Goal: Information Seeking & Learning: Learn about a topic

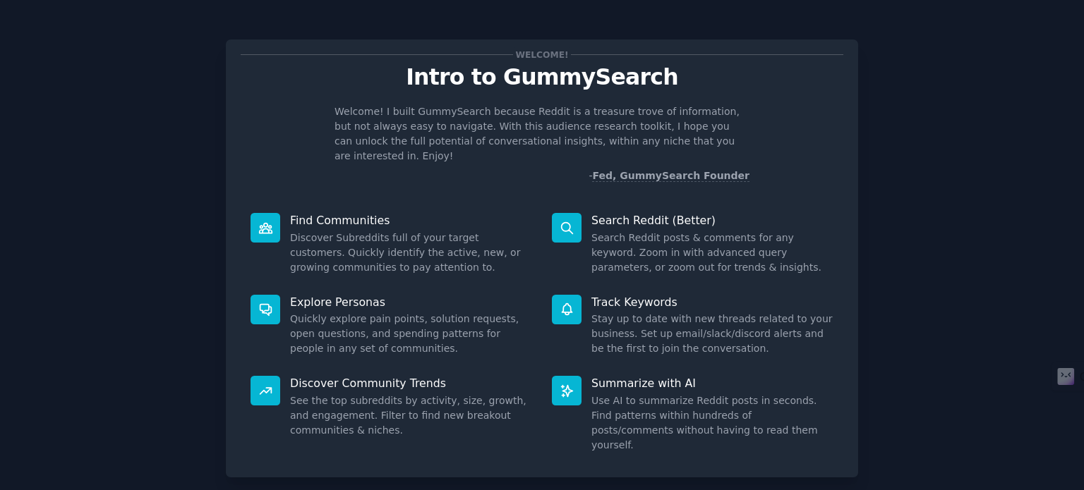
click at [958, 227] on div "Welcome! Intro to GummySearch Welcome! I built GummySearch because Reddit is a …" at bounding box center [542, 291] width 1044 height 543
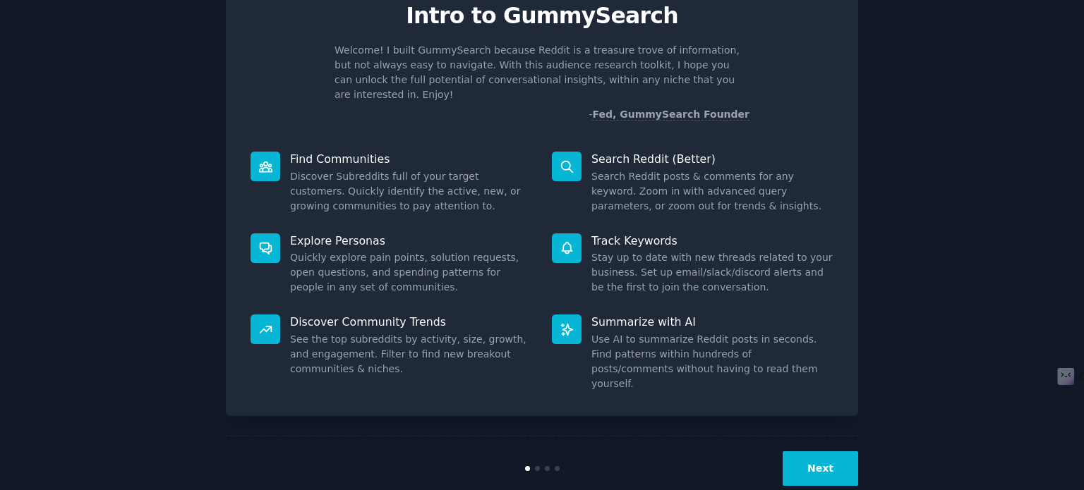
click at [819, 452] on button "Next" at bounding box center [821, 469] width 76 height 35
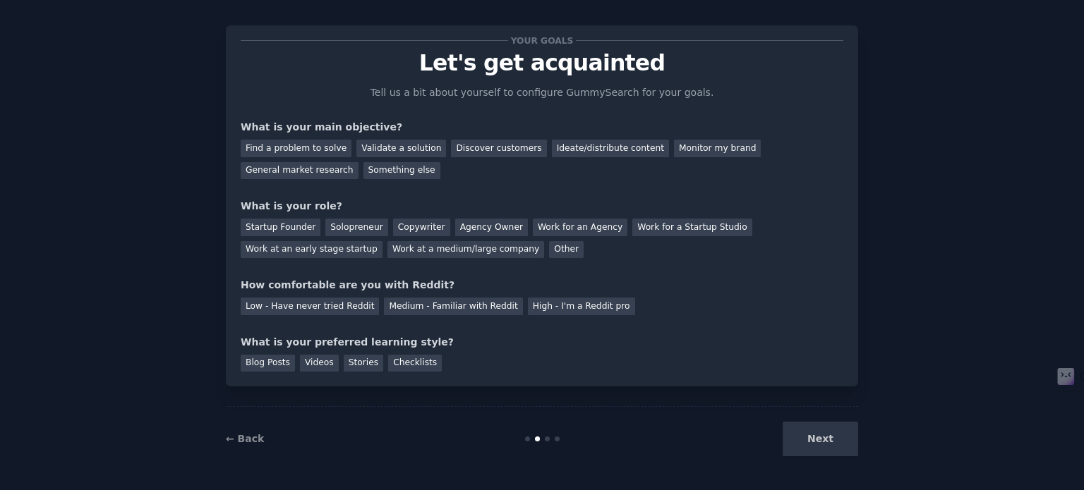
click at [809, 445] on div "Next" at bounding box center [752, 439] width 211 height 35
click at [823, 441] on div "Next" at bounding box center [752, 439] width 211 height 35
click at [273, 364] on div "Blog Posts" at bounding box center [268, 364] width 54 height 18
click at [432, 307] on div "Medium - Familiar with Reddit" at bounding box center [453, 307] width 138 height 18
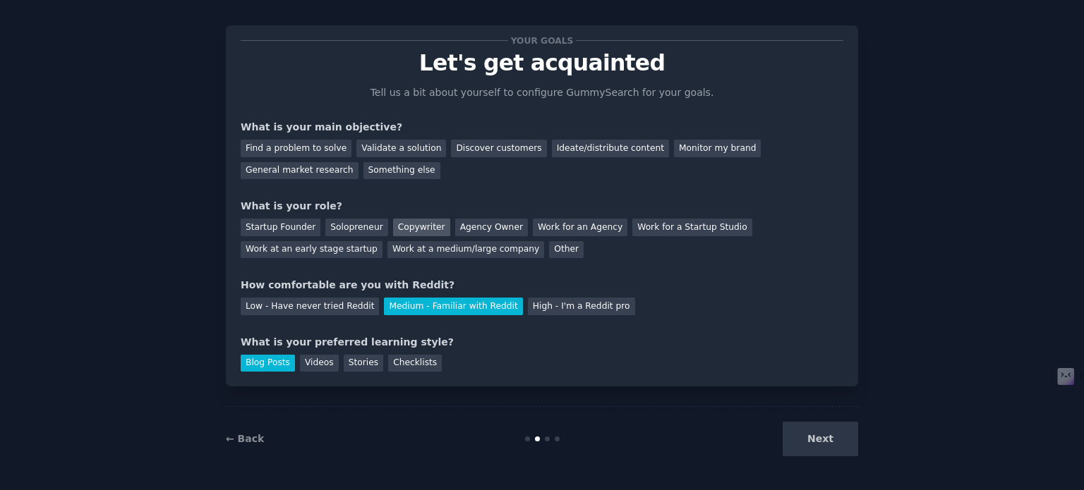
click at [413, 227] on div "Copywriter" at bounding box center [421, 228] width 57 height 18
click at [306, 147] on div "Find a problem to solve" at bounding box center [296, 149] width 111 height 18
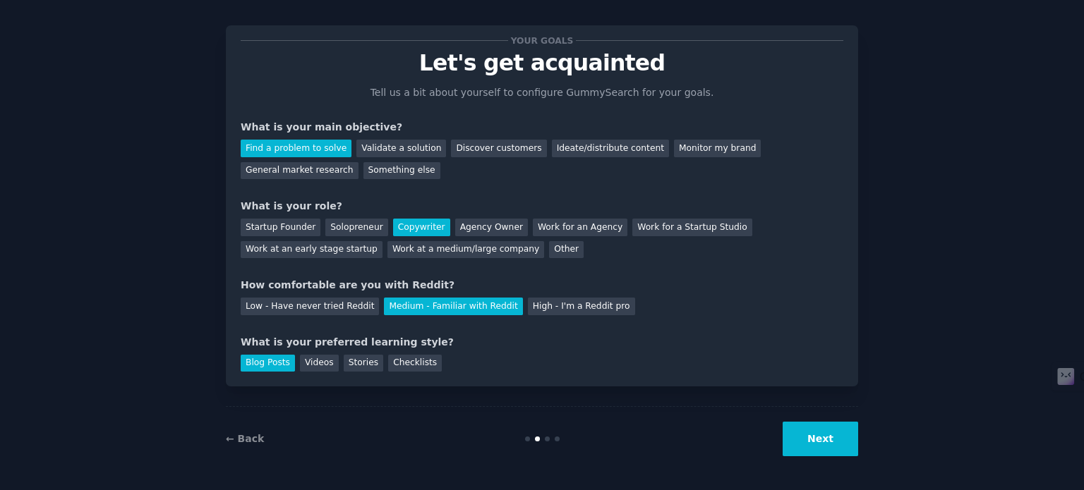
click at [815, 438] on button "Next" at bounding box center [821, 439] width 76 height 35
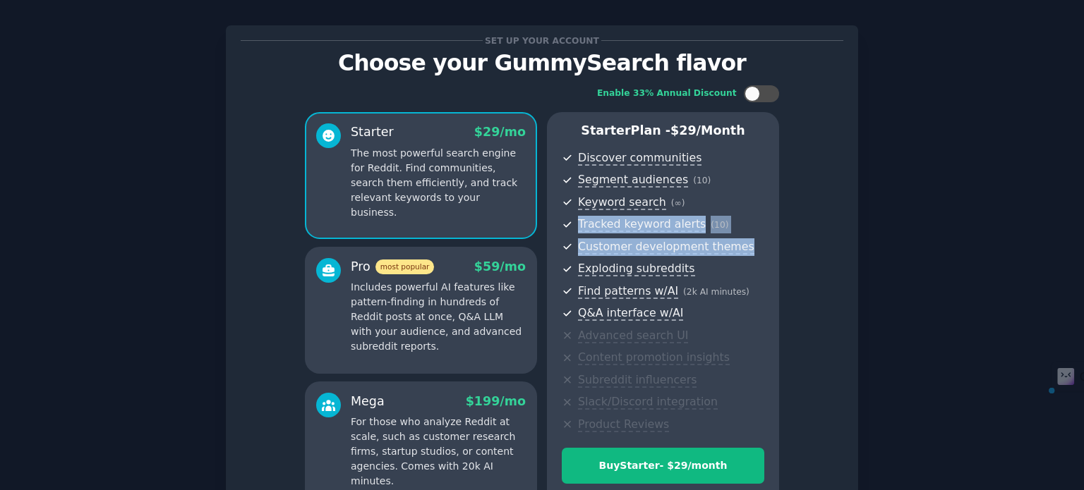
drag, startPoint x: 1079, startPoint y: 198, endPoint x: 1078, endPoint y: 240, distance: 42.4
click at [1078, 240] on div "Set up your account Choose your GummySearch flavor Enable 33% Annual Discount S…" at bounding box center [542, 314] width 1084 height 657
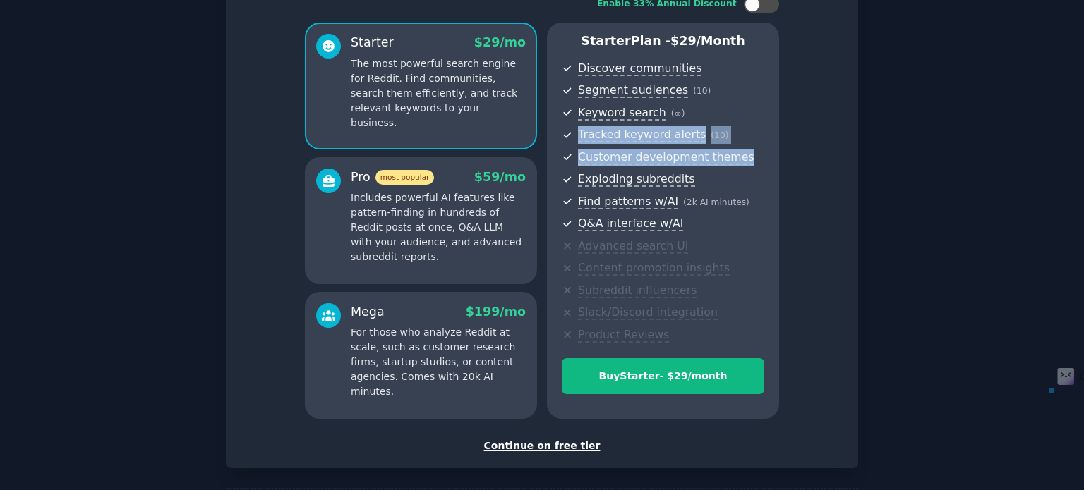
scroll to position [107, 0]
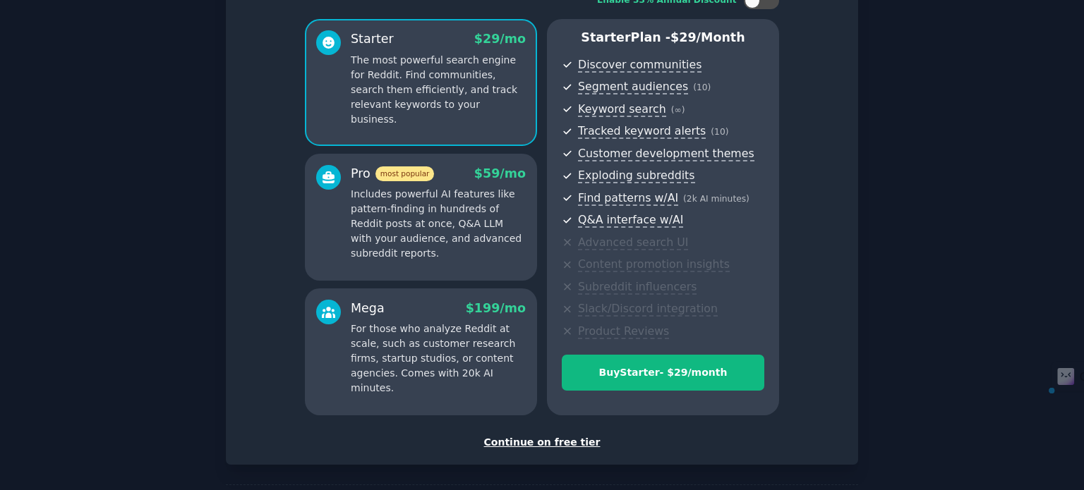
click at [582, 442] on div "Continue on free tier" at bounding box center [542, 442] width 603 height 15
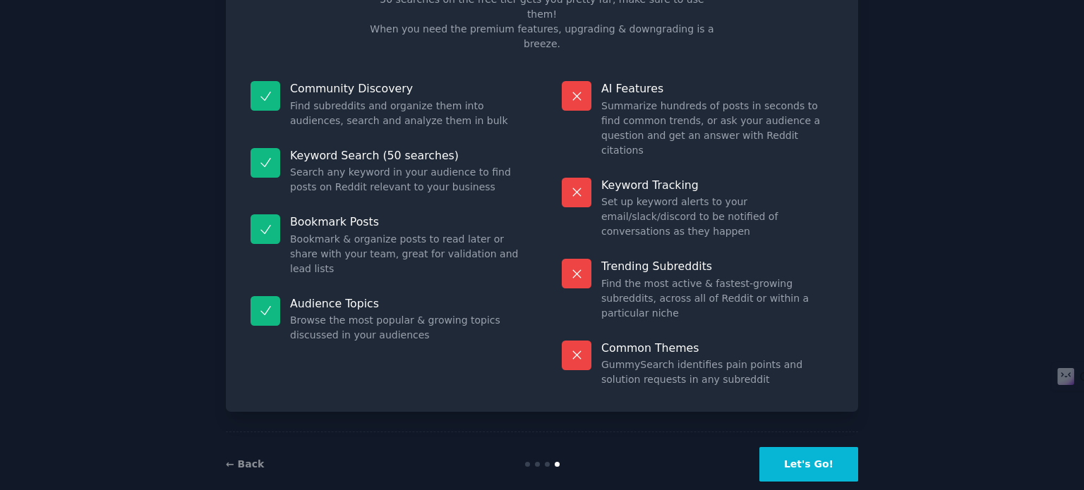
scroll to position [59, 0]
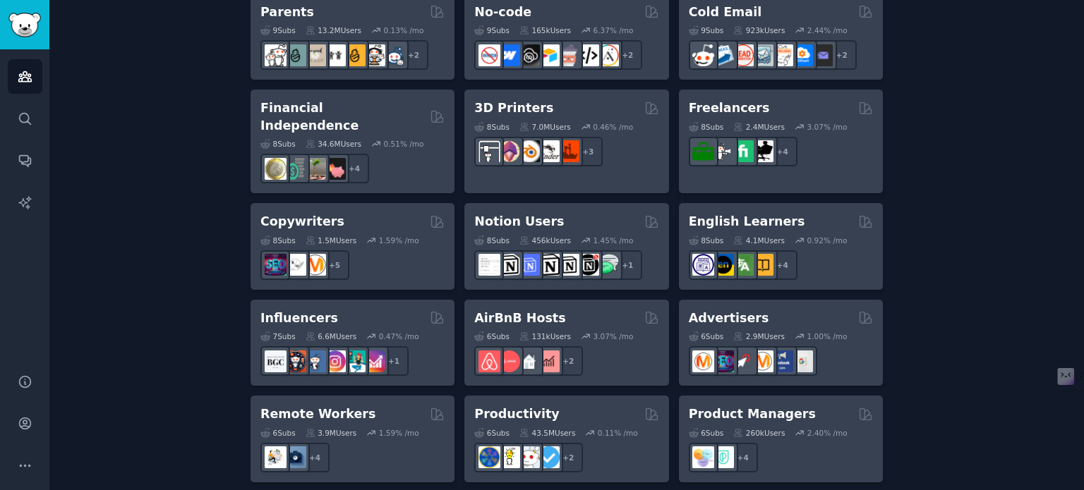
scroll to position [906, 0]
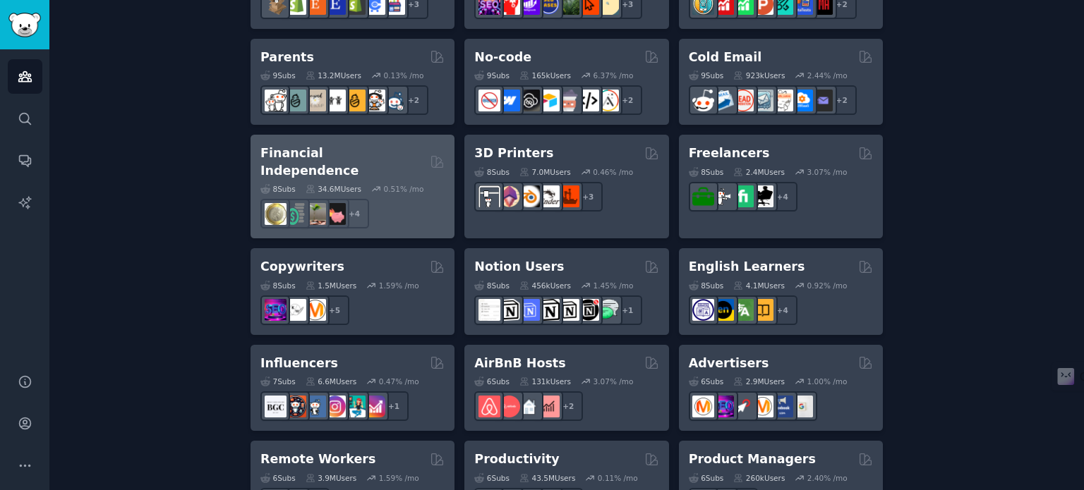
click at [367, 147] on h2 "Financial Independence" at bounding box center [342, 162] width 164 height 35
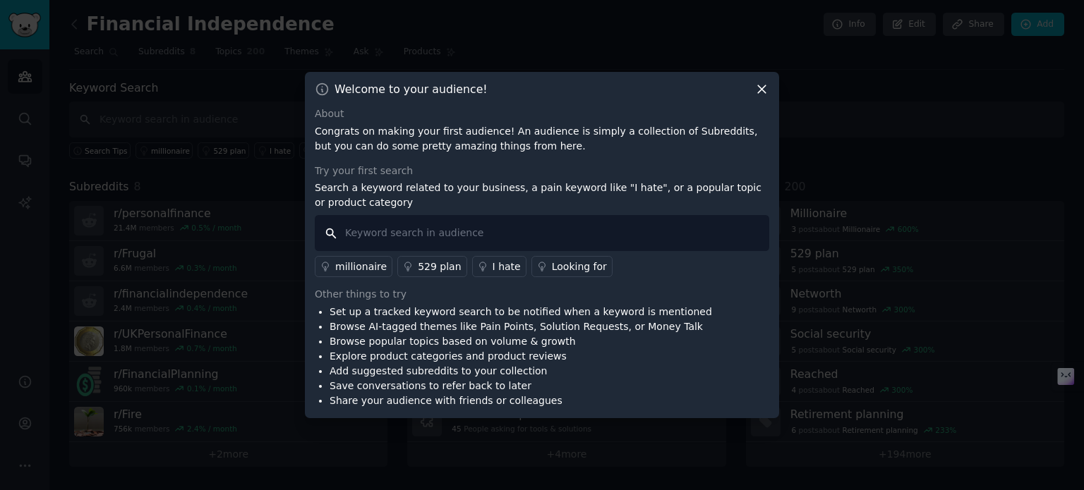
click at [452, 235] on input "text" at bounding box center [542, 233] width 454 height 36
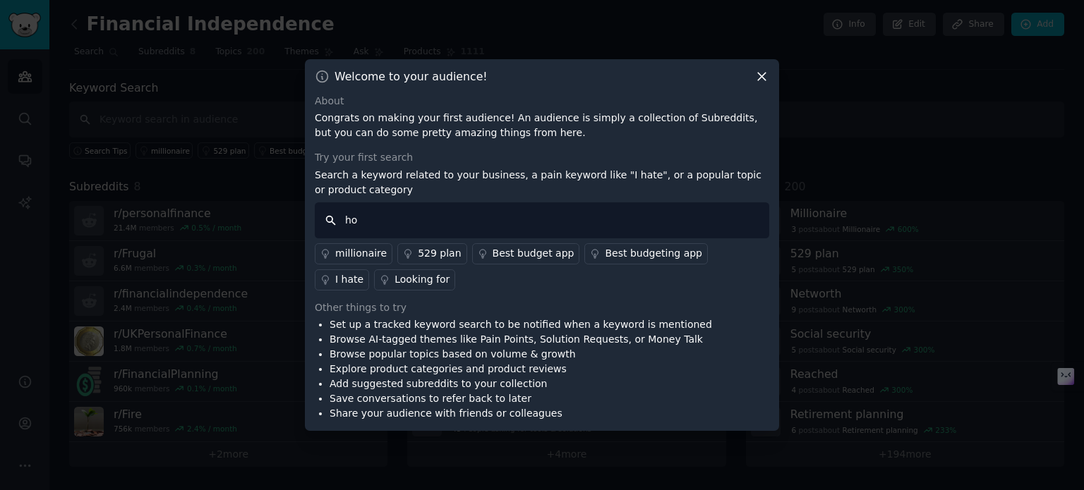
type input "h"
type input "financial independence 2000 usd month"
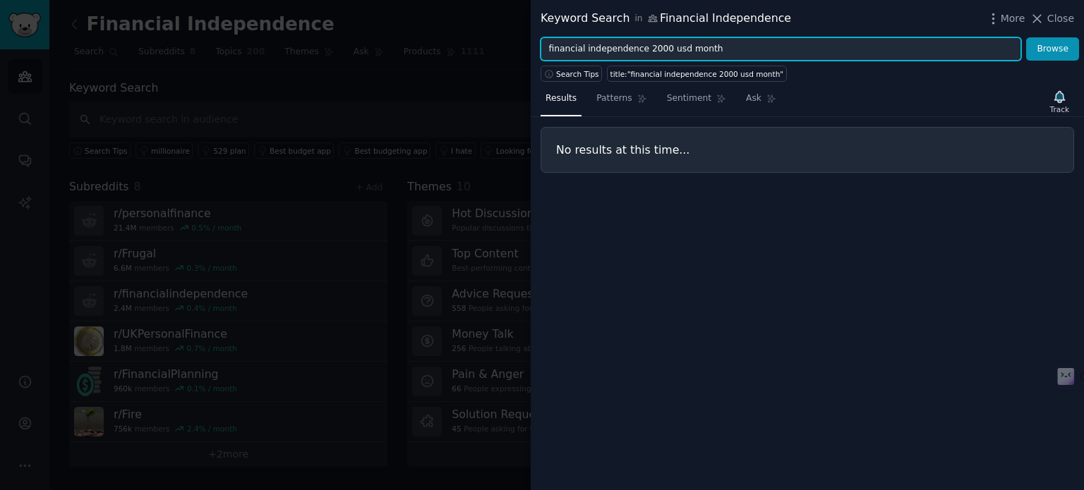
click at [709, 48] on input "financial independence 2000 usd month" at bounding box center [781, 49] width 481 height 24
drag, startPoint x: 716, startPoint y: 47, endPoint x: 646, endPoint y: 52, distance: 70.0
click at [646, 52] on input "financial independence 2000 usd month" at bounding box center [781, 49] width 481 height 24
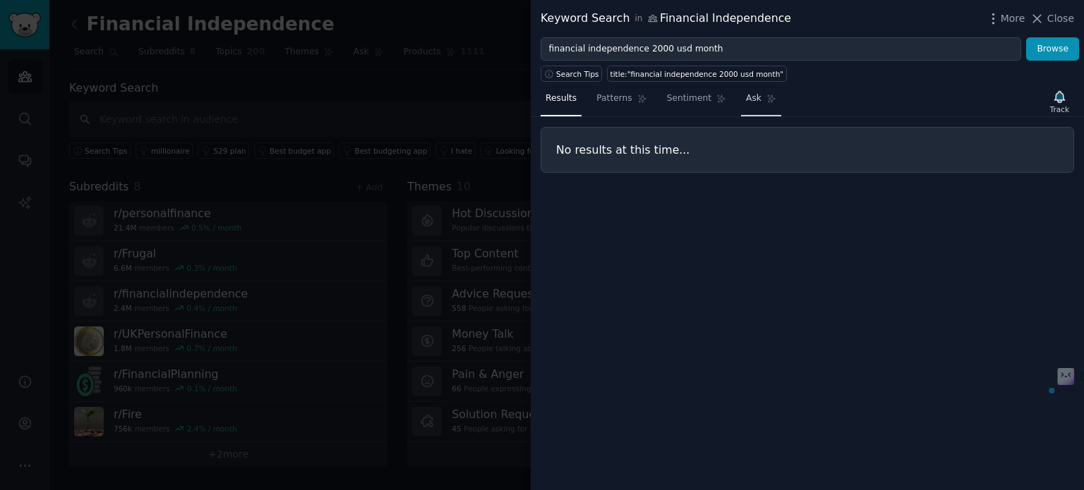
click at [741, 108] on link "Ask" at bounding box center [761, 102] width 40 height 29
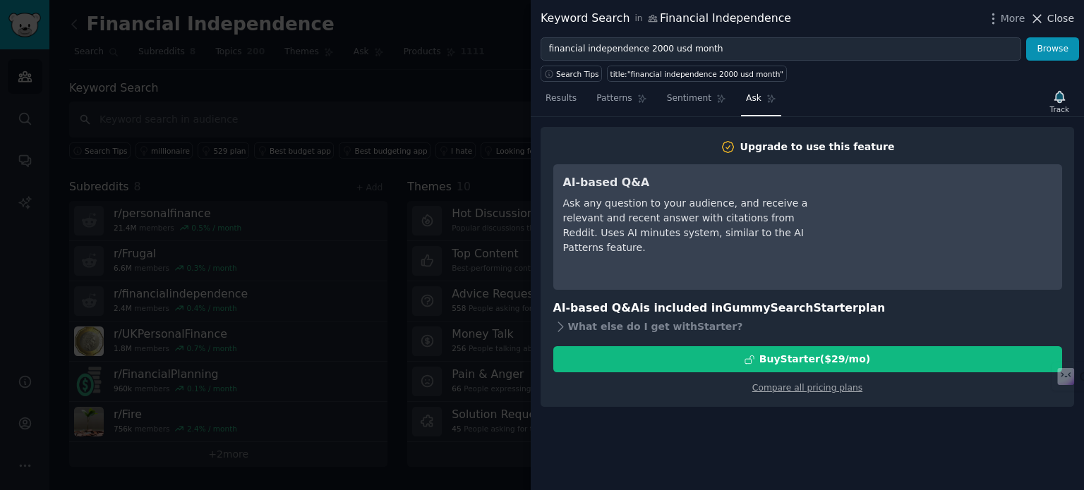
click at [1040, 13] on icon at bounding box center [1037, 18] width 15 height 15
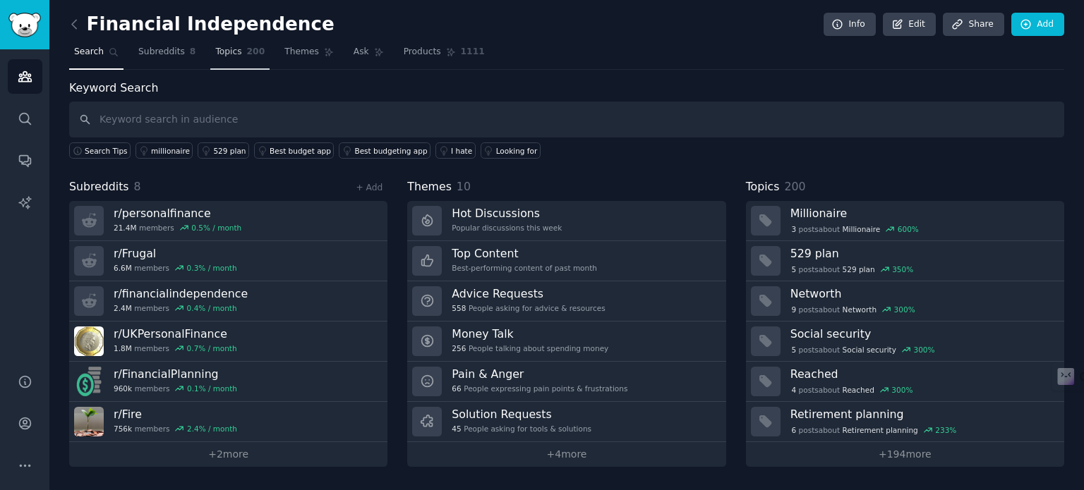
click at [222, 56] on span "Topics" at bounding box center [228, 52] width 26 height 13
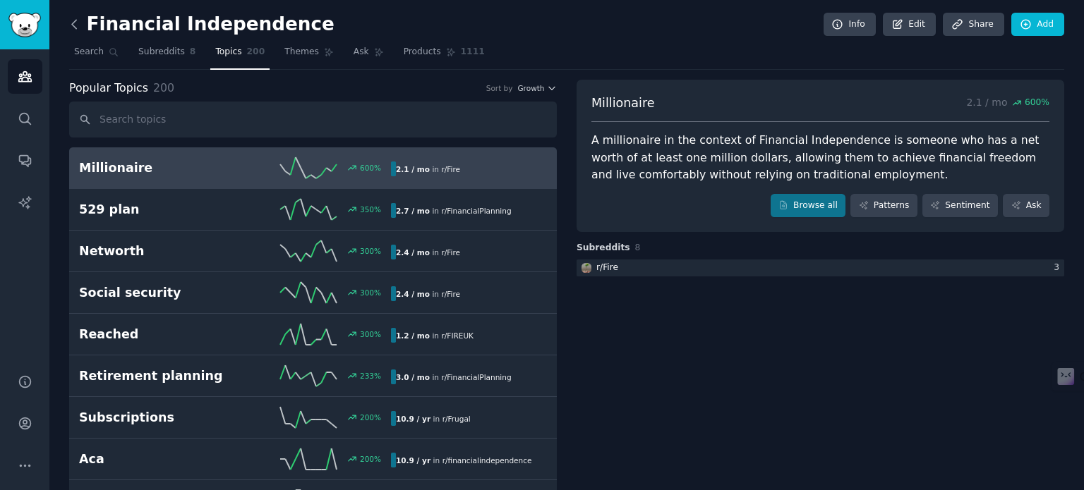
click at [76, 25] on icon at bounding box center [74, 24] width 15 height 15
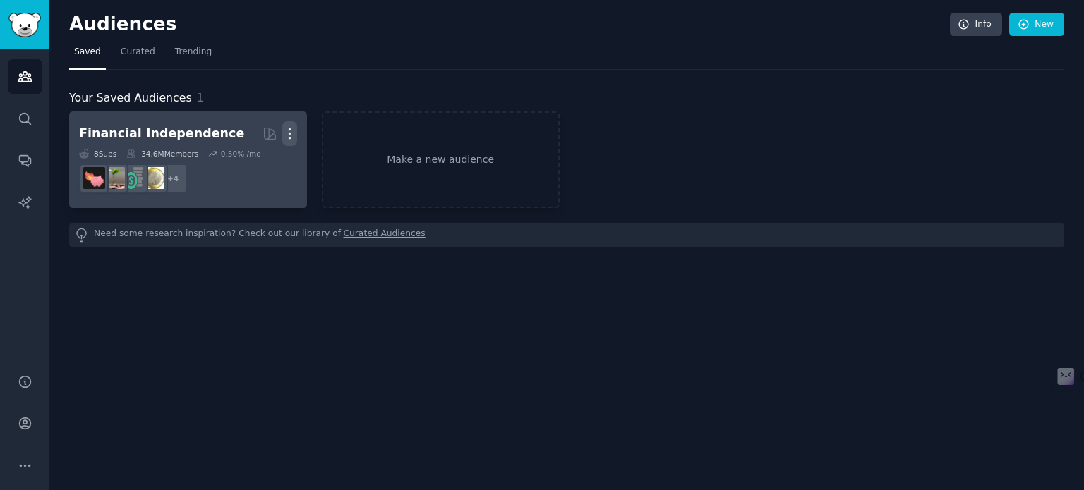
click at [287, 137] on icon "button" at bounding box center [289, 133] width 15 height 15
click at [260, 161] on p "Delete" at bounding box center [251, 163] width 32 height 15
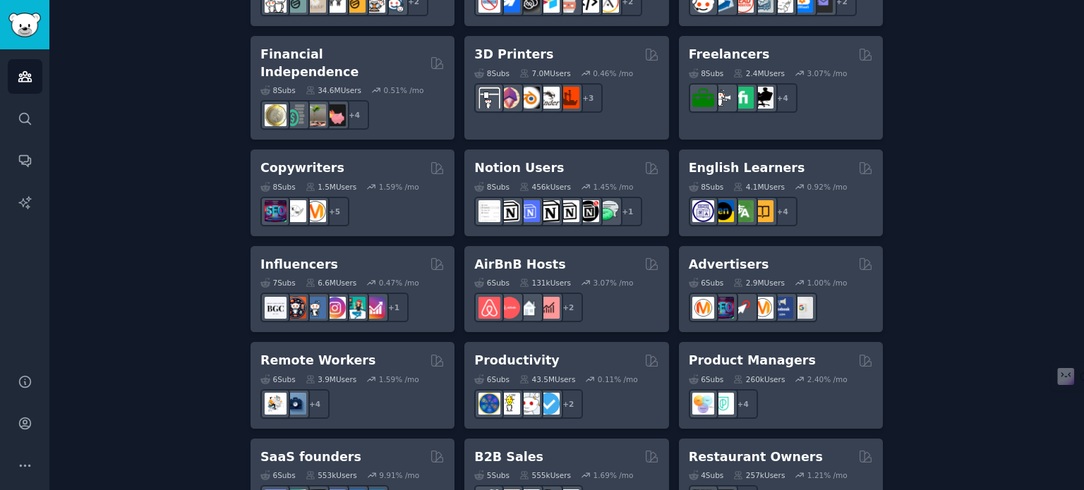
scroll to position [1007, 0]
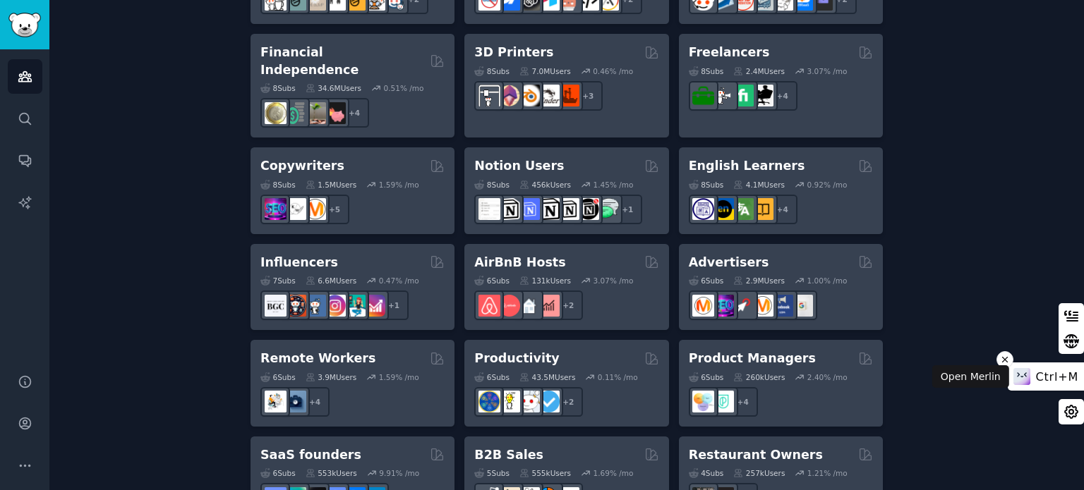
click at [1080, 367] on div "Ctrl+M" at bounding box center [1046, 377] width 76 height 28
click at [1080, 367] on html "Audiences Search Conversations AI Reports Help Account More Audiences Info New …" at bounding box center [542, 245] width 1084 height 490
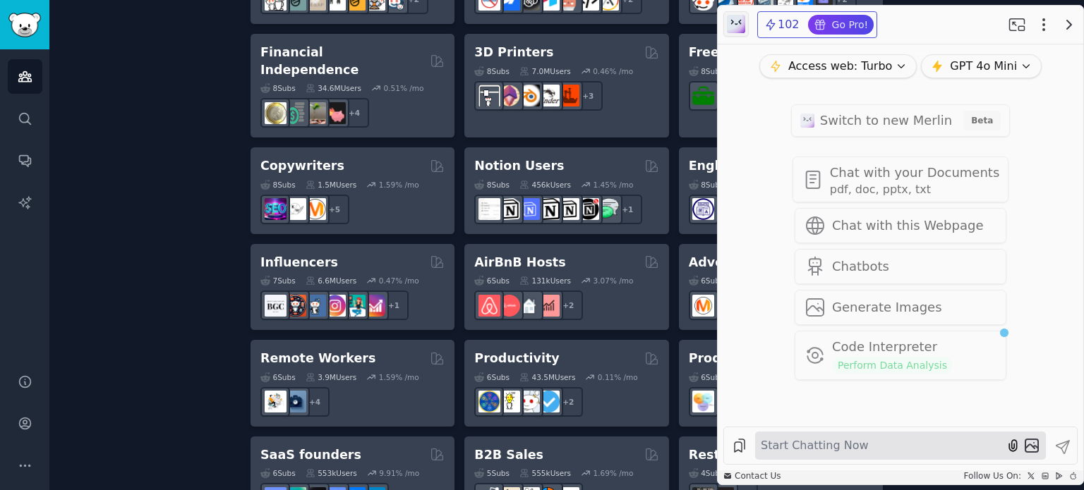
click at [1080, 367] on div "Access web: Turbo Off Disable Access web. You won’t have access to the latest i…" at bounding box center [901, 235] width 366 height 382
click at [1073, 23] on icon "button" at bounding box center [1069, 24] width 17 height 17
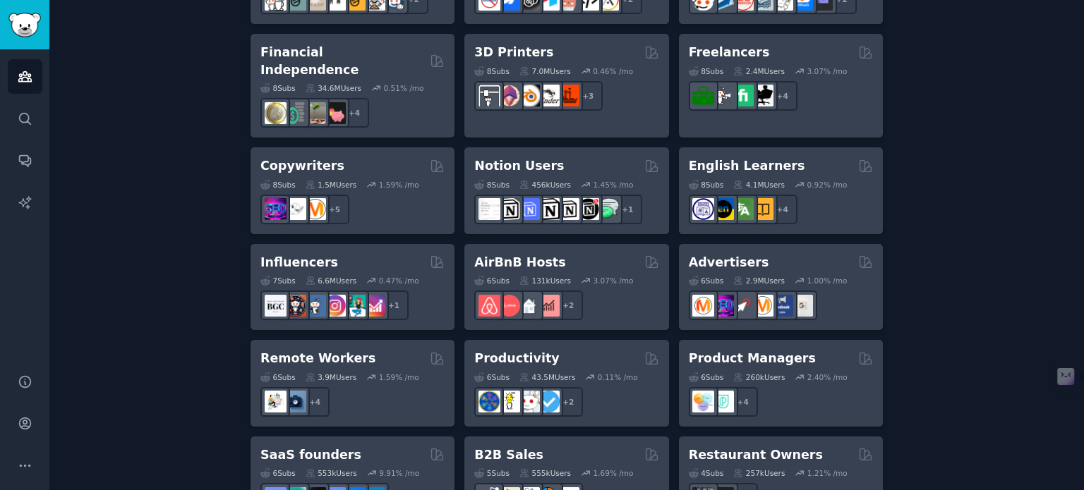
drag, startPoint x: 1080, startPoint y: 324, endPoint x: 1083, endPoint y: 356, distance: 32.0
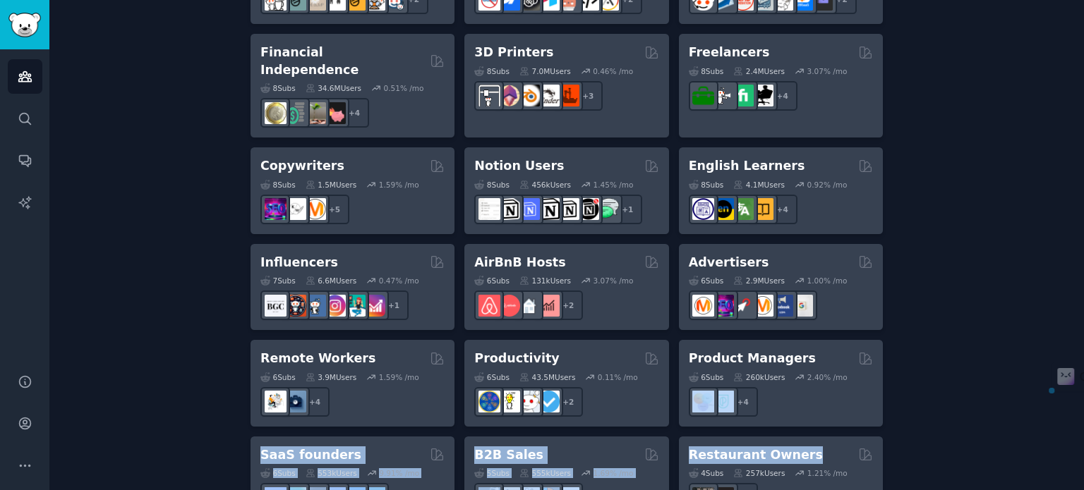
drag, startPoint x: 1083, startPoint y: 356, endPoint x: 1083, endPoint y: 420, distance: 64.2
click at [1083, 420] on main "Audiences Info New Saved Curated Trending Create your first audience An audienc…" at bounding box center [566, 245] width 1035 height 490
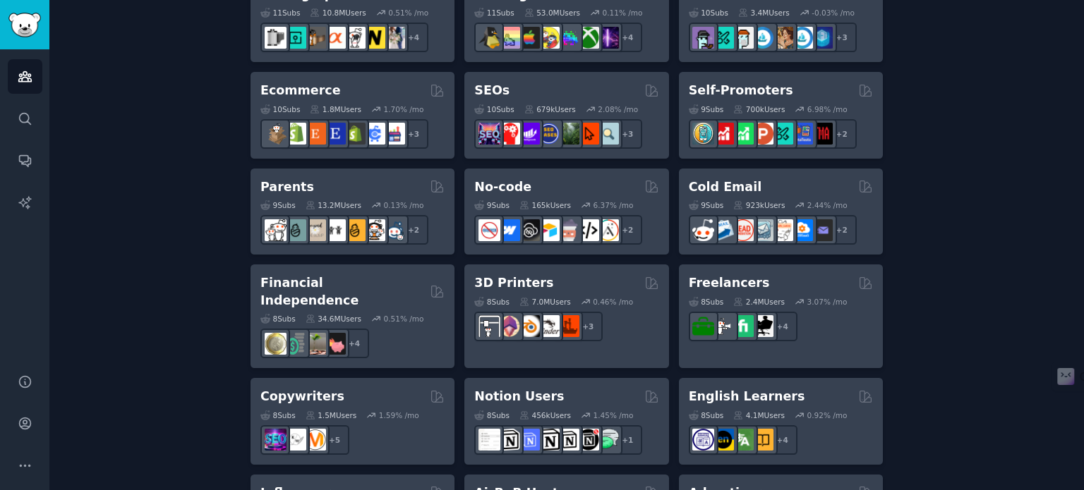
scroll to position [735, 0]
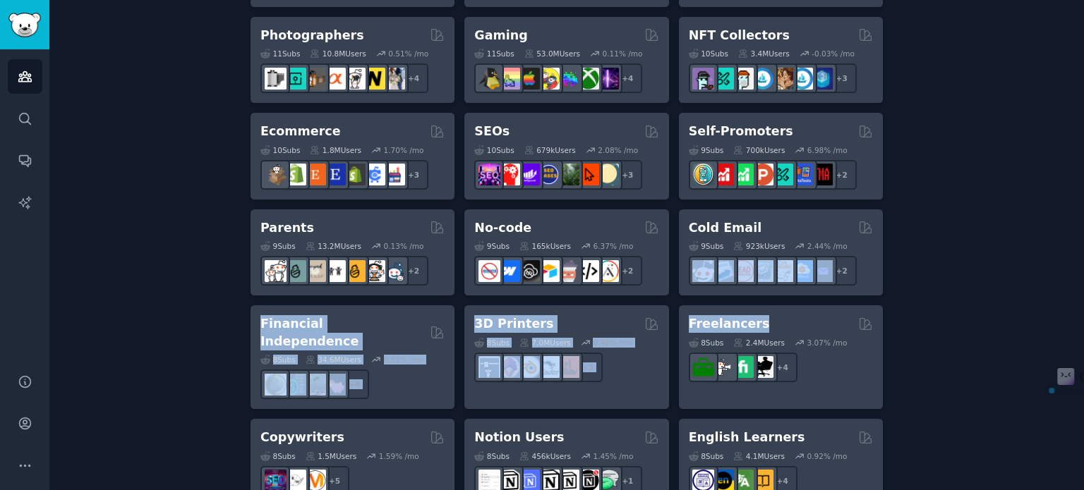
drag, startPoint x: 1078, startPoint y: 315, endPoint x: 1073, endPoint y: 269, distance: 46.8
click at [1073, 269] on div "Audiences Info New Saved Curated Trending Create your first audience An audienc…" at bounding box center [566, 88] width 1035 height 1646
click at [1049, 263] on div "Create your first audience An audience is a collection of subreddits you can se…" at bounding box center [566, 122] width 995 height 1537
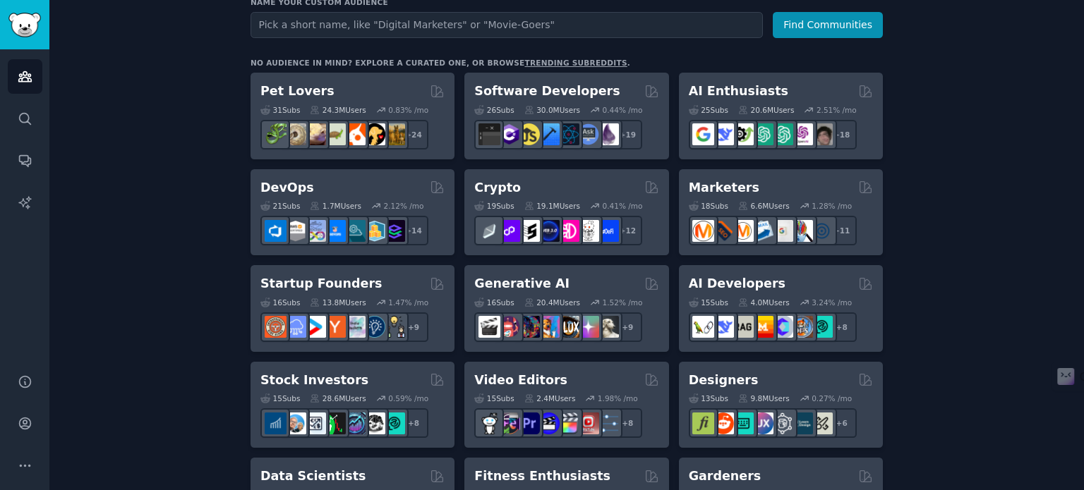
scroll to position [193, 0]
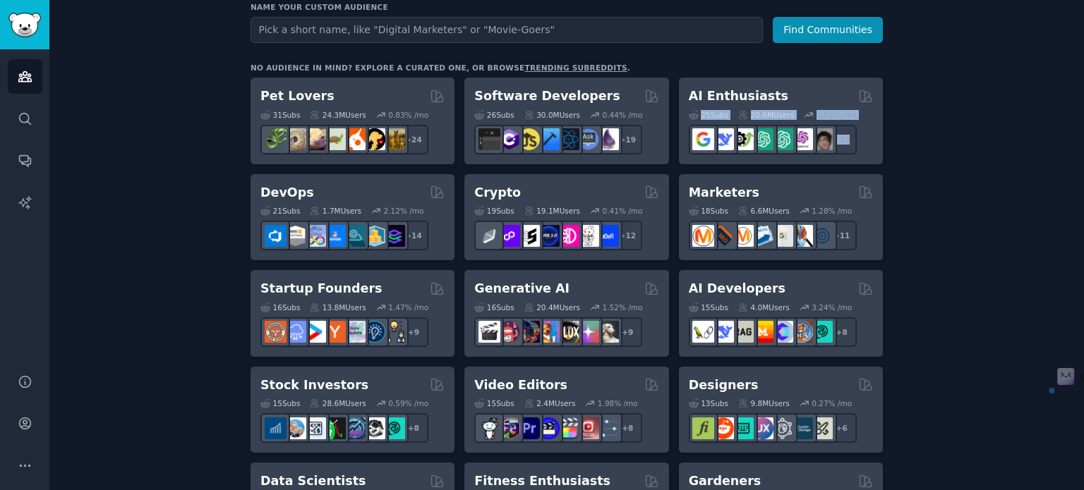
drag, startPoint x: 1078, startPoint y: 154, endPoint x: 1070, endPoint y: 98, distance: 56.4
